Goal: Check status: Check status

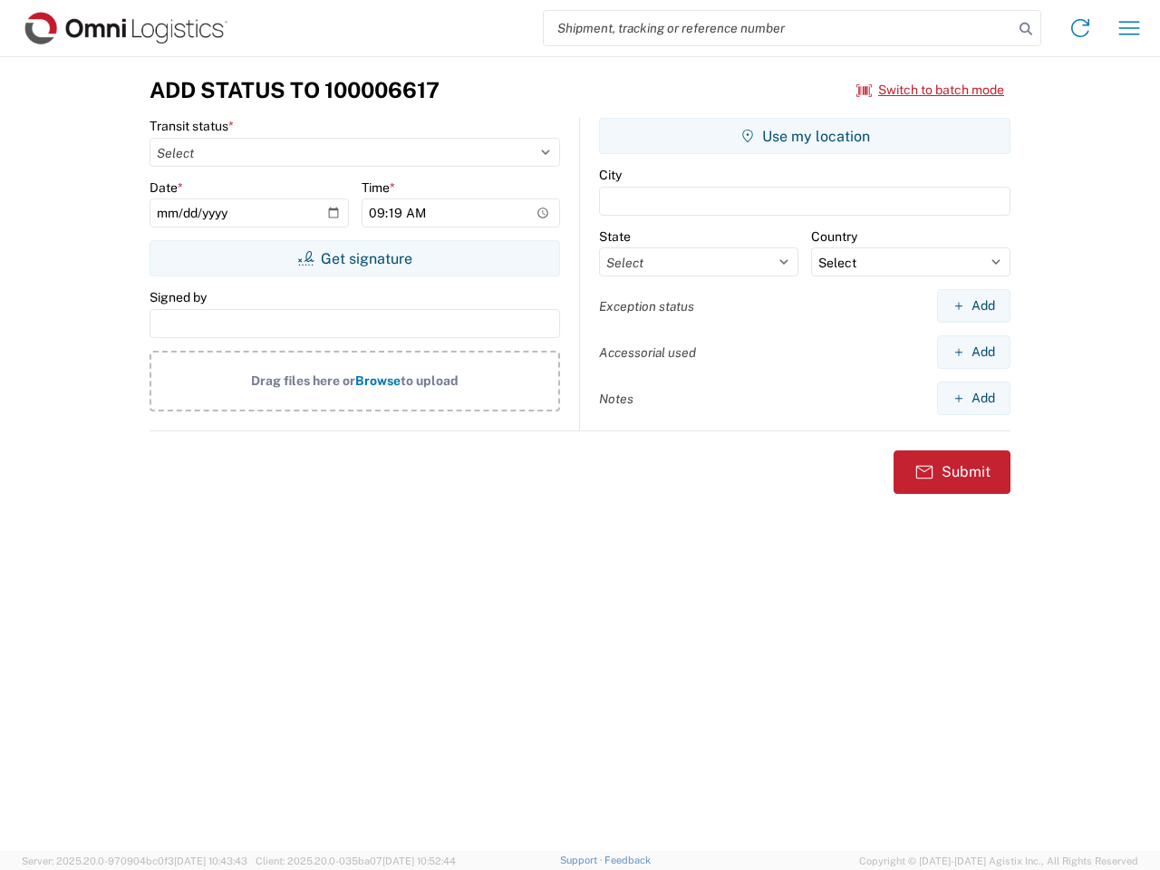
click at [778, 28] on input "search" at bounding box center [778, 28] width 469 height 34
click at [1026, 29] on icon at bounding box center [1025, 28] width 25 height 25
click at [1080, 28] on icon at bounding box center [1079, 28] width 29 height 29
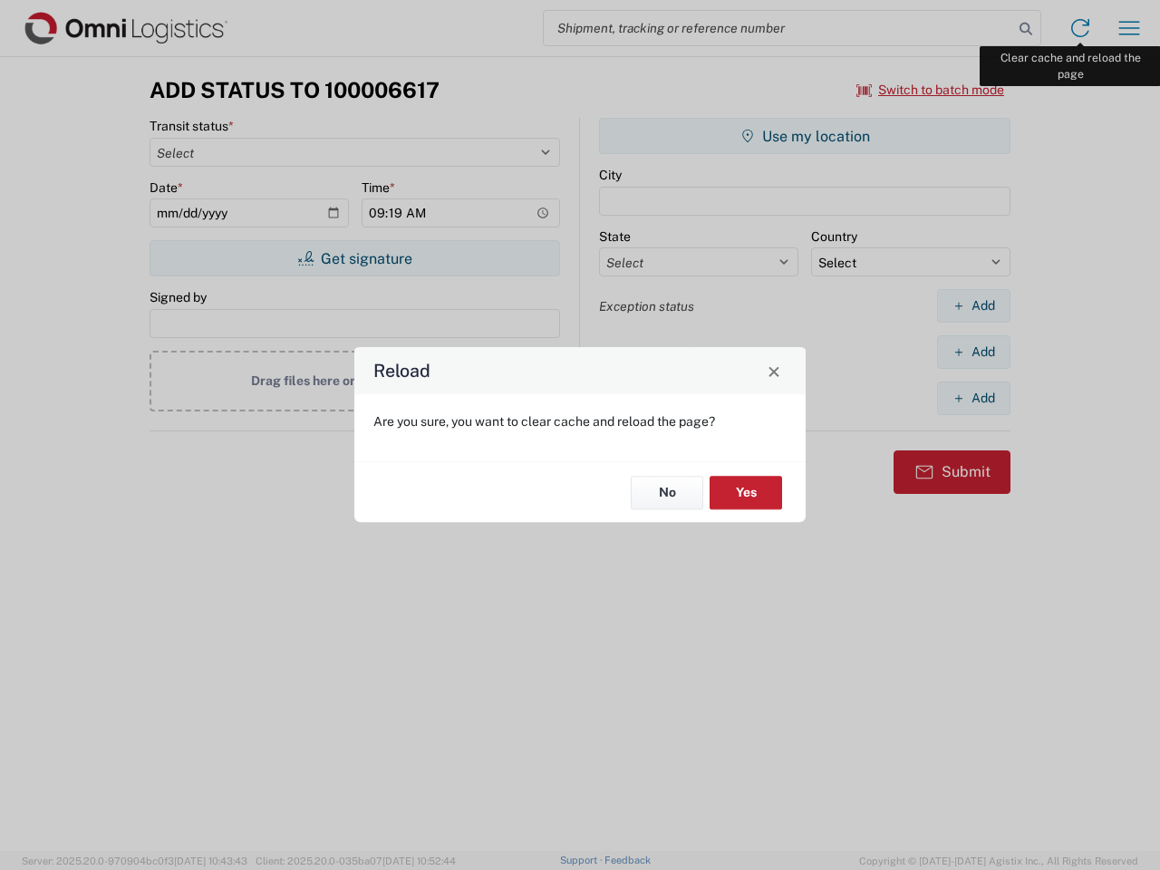
click at [1129, 28] on div "Reload Are you sure, you want to clear cache and reload the page? No Yes" at bounding box center [580, 435] width 1160 height 870
click at [930, 90] on div "Reload Are you sure, you want to clear cache and reload the page? No Yes" at bounding box center [580, 435] width 1160 height 870
click at [354, 258] on div "Reload Are you sure, you want to clear cache and reload the page? No Yes" at bounding box center [580, 435] width 1160 height 870
click at [804, 136] on div "Reload Are you sure, you want to clear cache and reload the page? No Yes" at bounding box center [580, 435] width 1160 height 870
click at [973, 305] on div "Reload Are you sure, you want to clear cache and reload the page? No Yes" at bounding box center [580, 435] width 1160 height 870
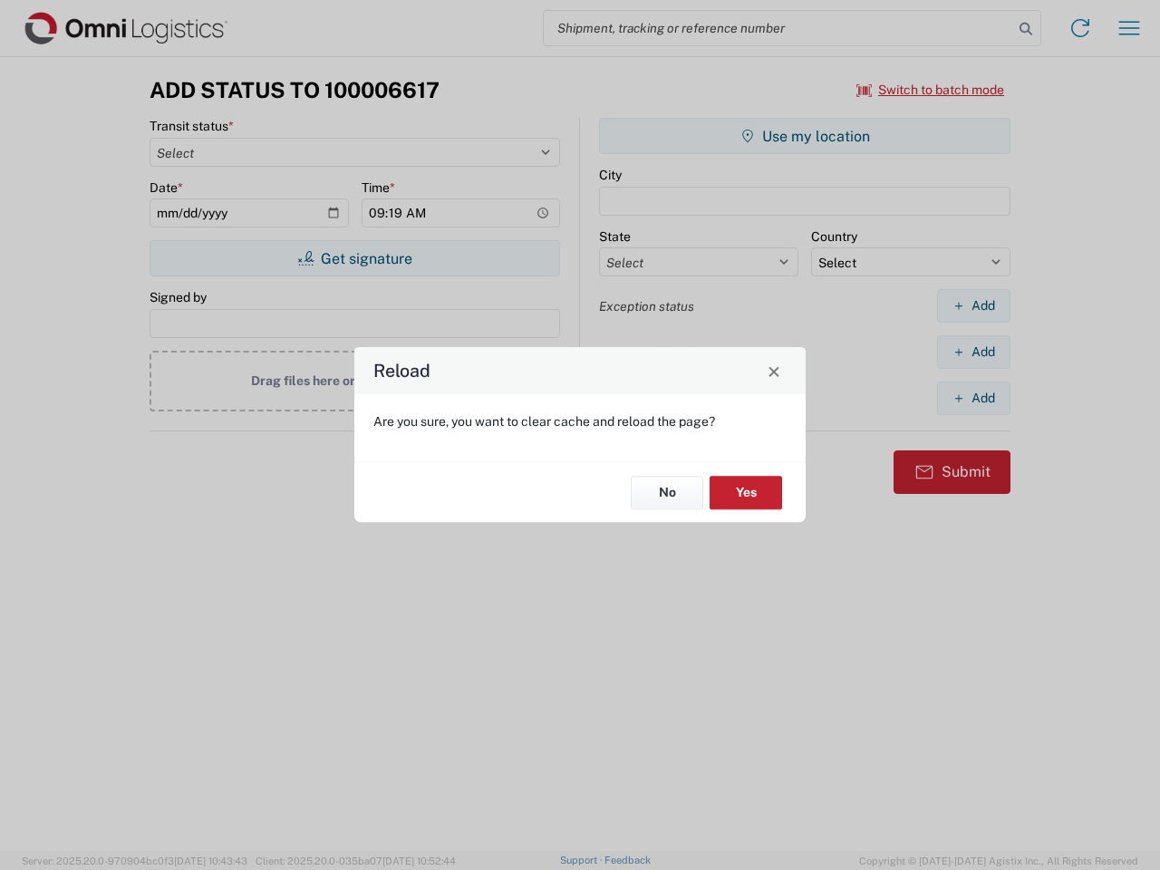
click at [973, 352] on div "Reload Are you sure, you want to clear cache and reload the page? No Yes" at bounding box center [580, 435] width 1160 height 870
click at [973, 398] on div "Reload Are you sure, you want to clear cache and reload the page? No Yes" at bounding box center [580, 435] width 1160 height 870
